Goal: Go to known website: Go to known website

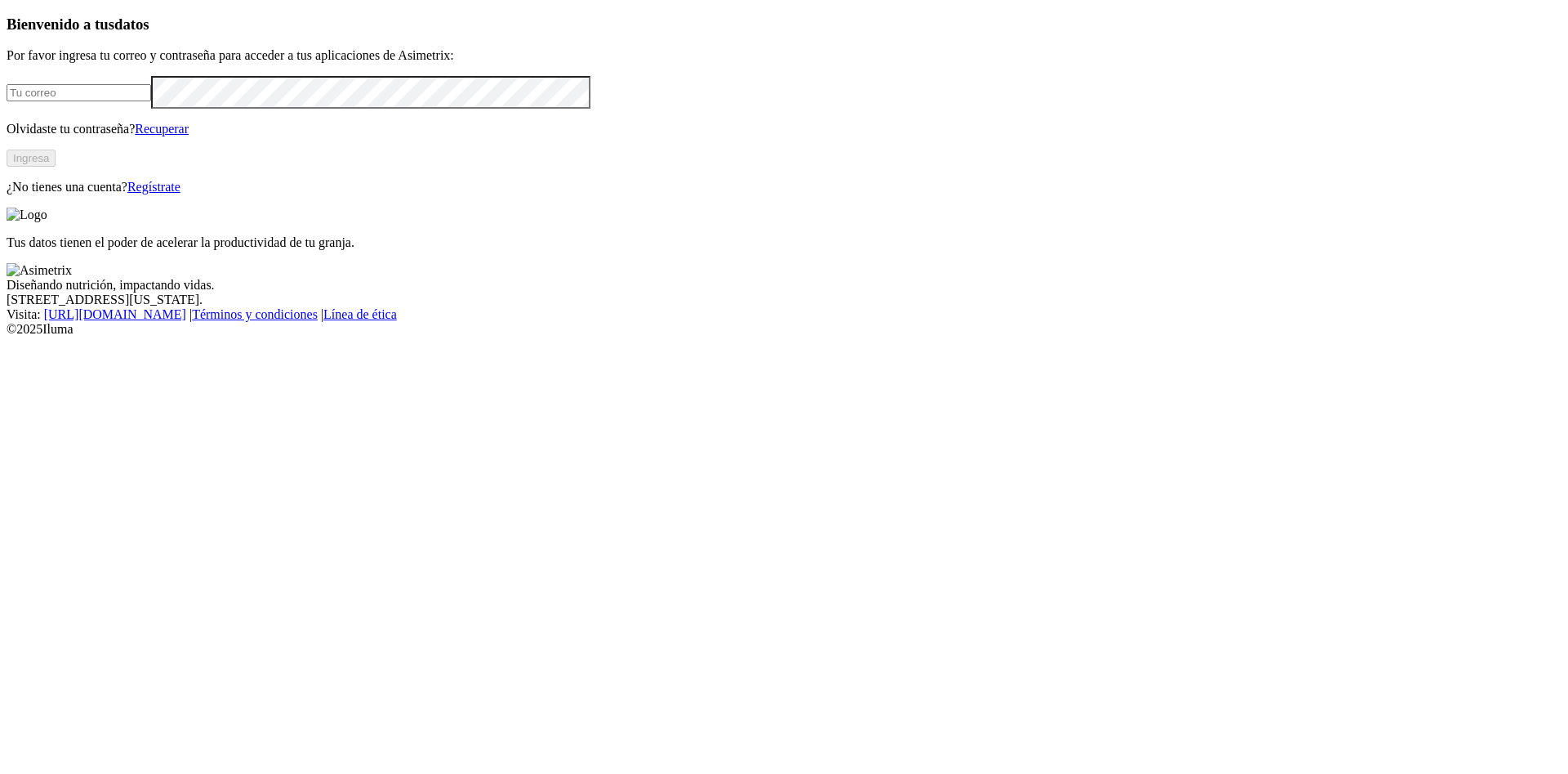
type input "[PERSON_NAME][EMAIL_ADDRESS][PERSON_NAME][DOMAIN_NAME]"
click at [56, 166] on button "Ingresa" at bounding box center [30, 158] width 49 height 17
